Goal: Navigation & Orientation: Find specific page/section

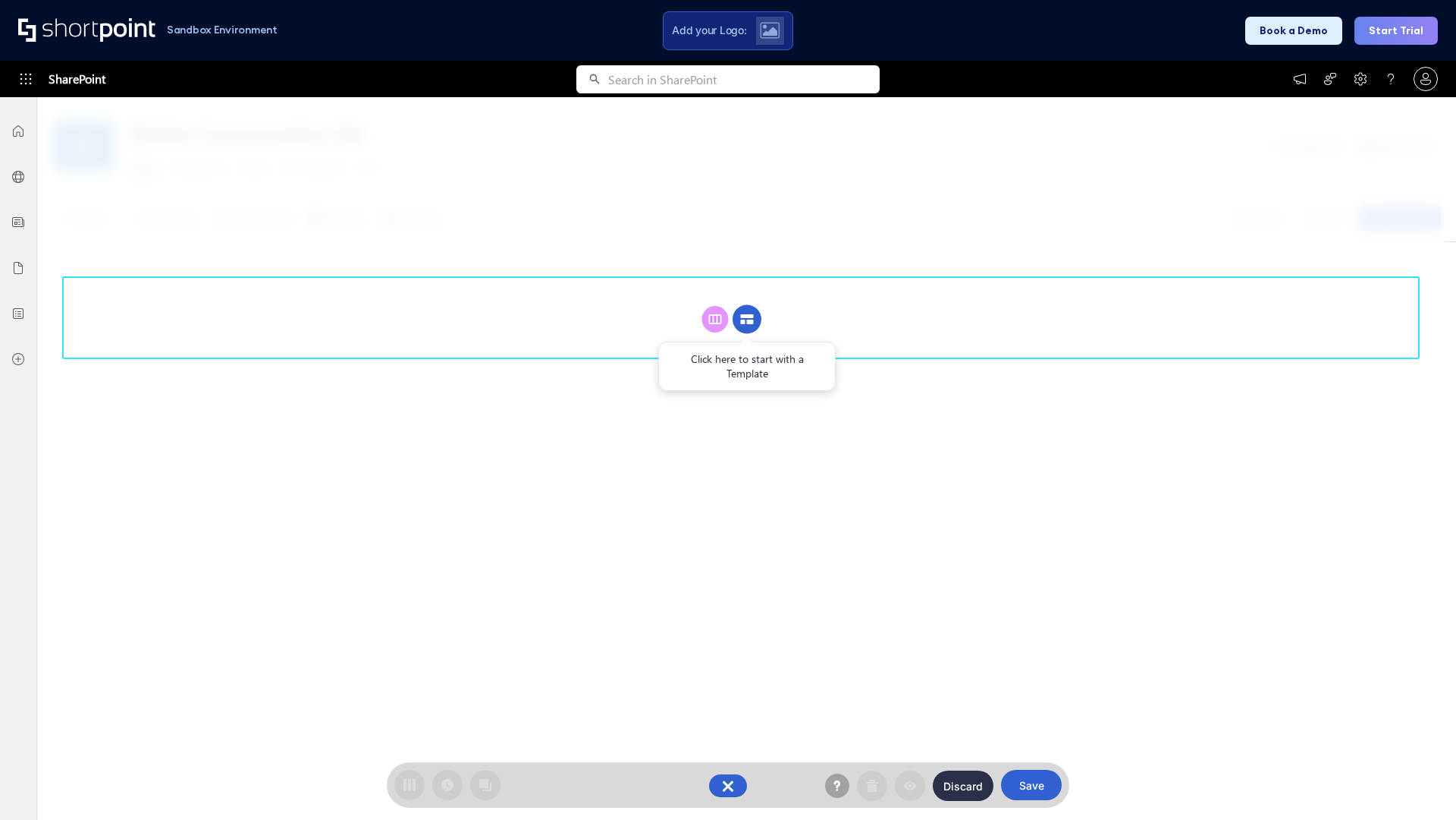
click at [747, 319] on circle at bounding box center [747, 320] width 29 height 29
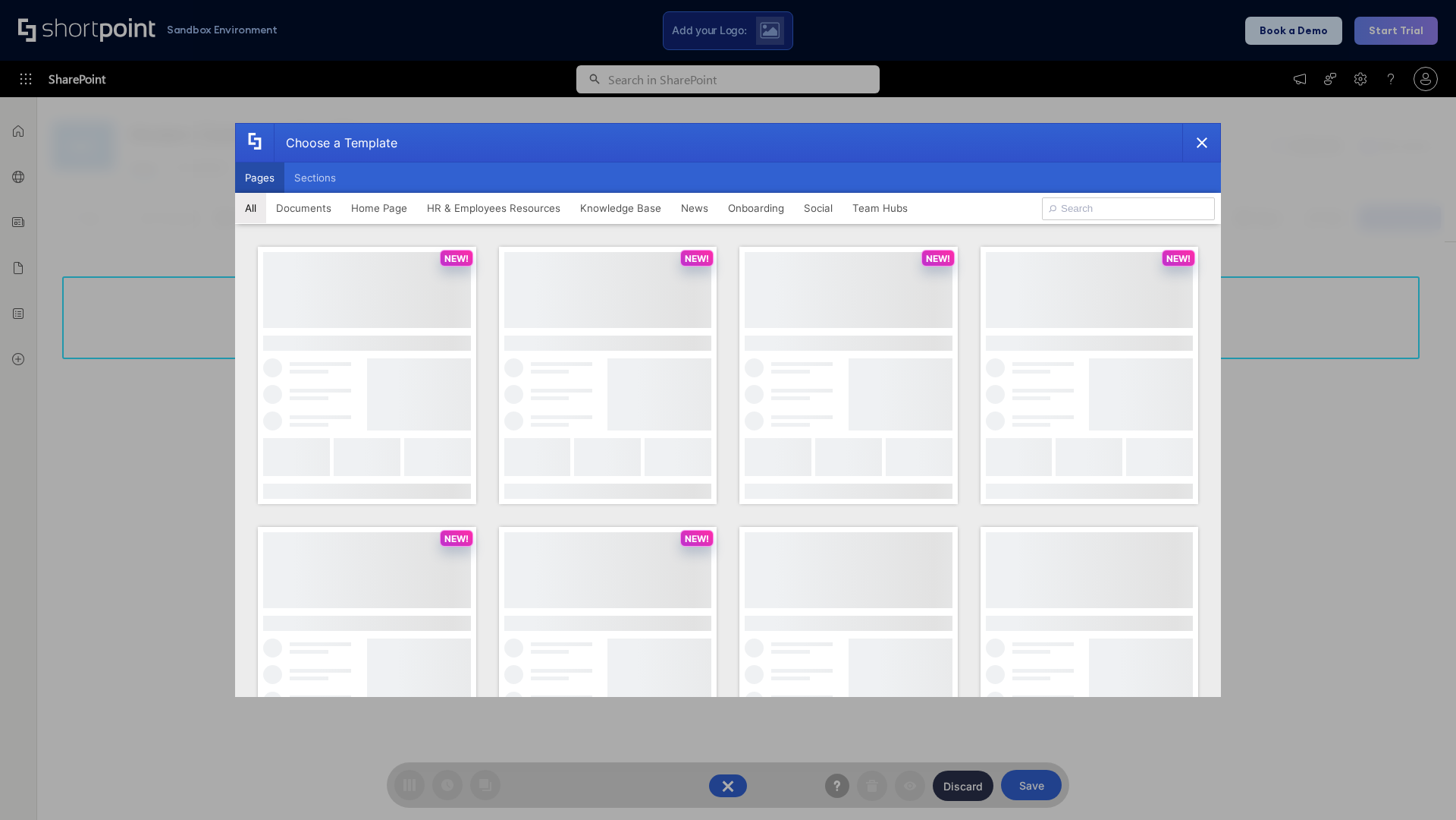
click at [259, 178] on button "Pages" at bounding box center [260, 177] width 50 height 30
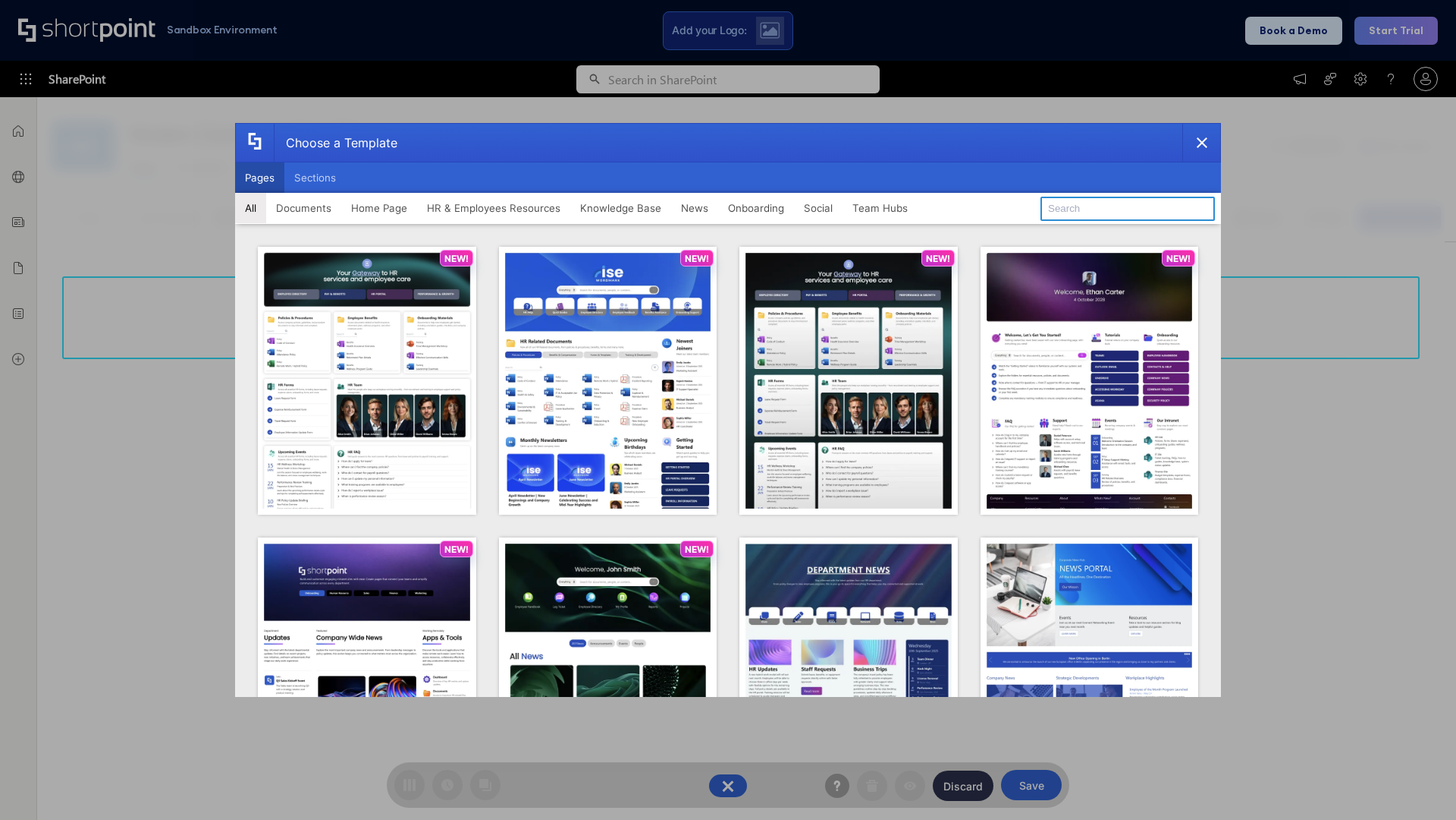
type input "Documents 1"
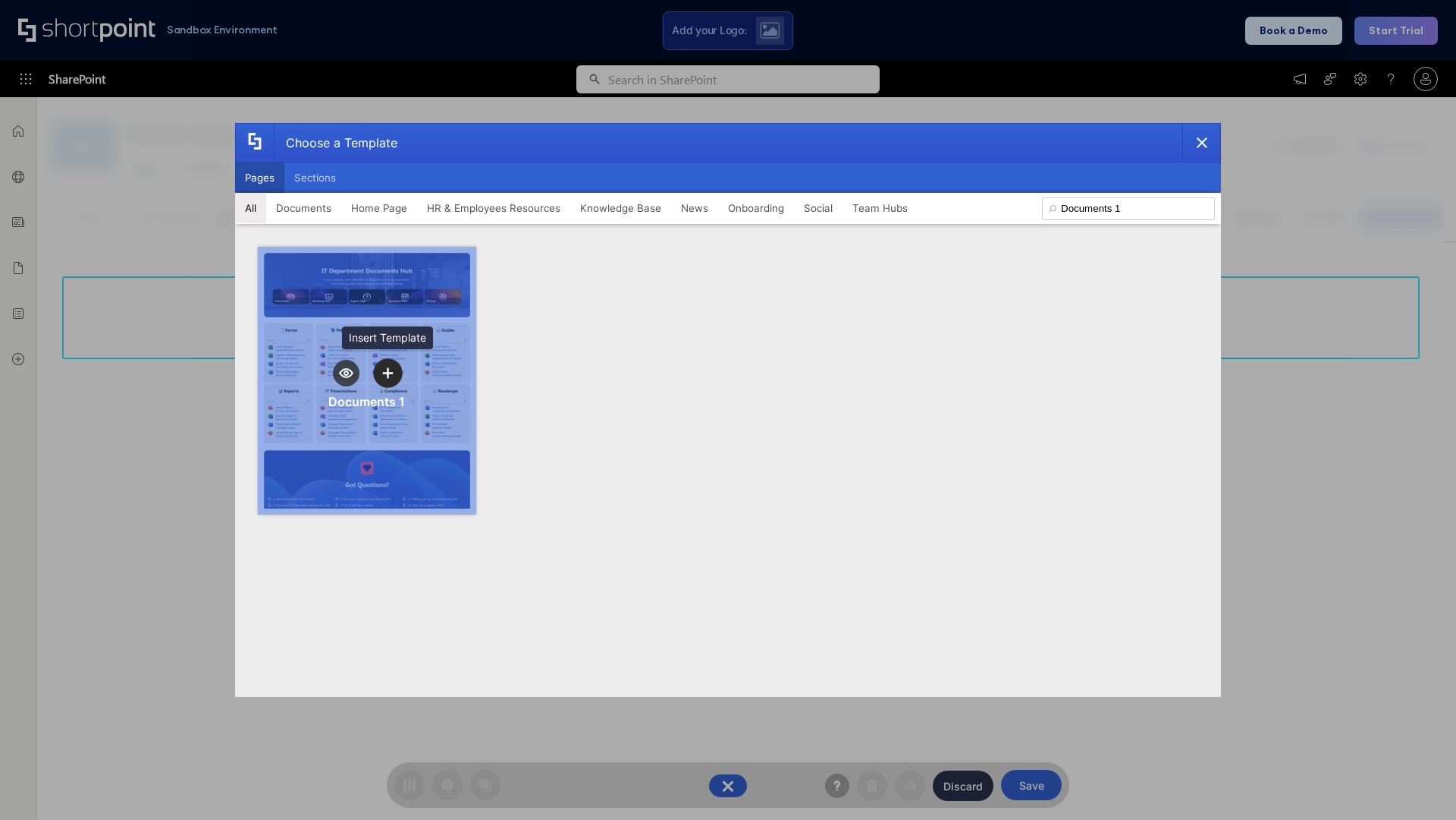
click at [388, 373] on icon "template selector" at bounding box center [388, 373] width 11 height 11
